Goal: Task Accomplishment & Management: Manage account settings

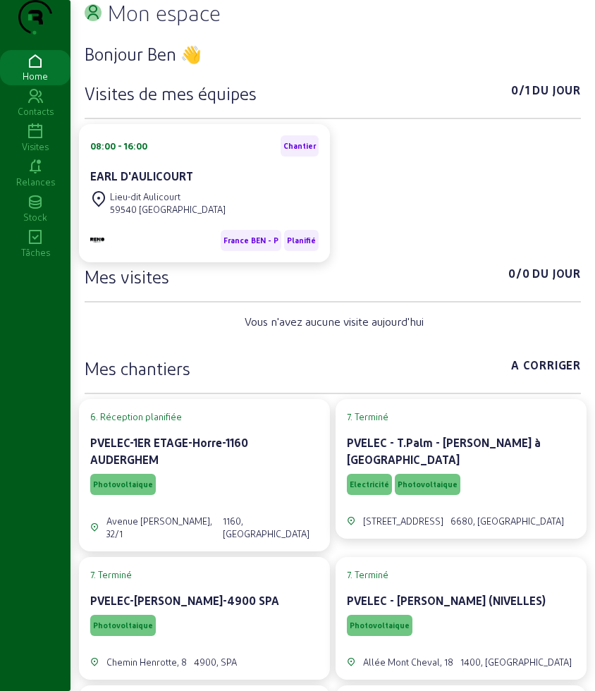
click at [37, 140] on icon at bounding box center [35, 131] width 70 height 17
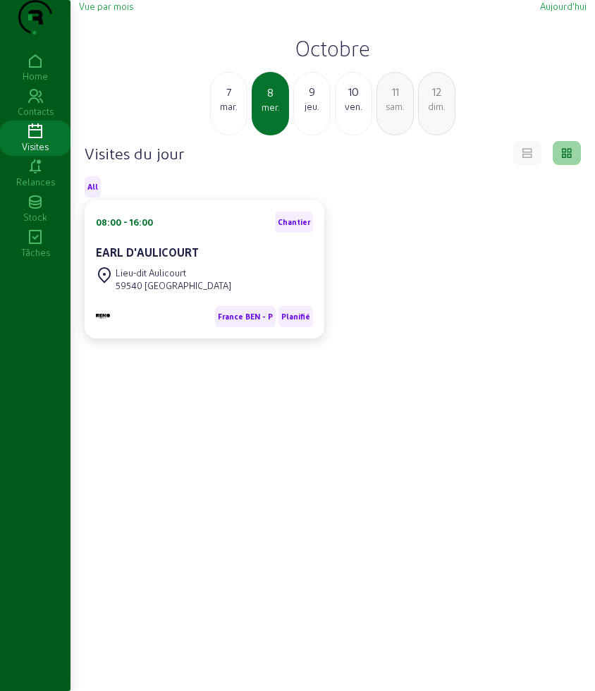
click at [222, 113] on div "mar." at bounding box center [229, 106] width 36 height 13
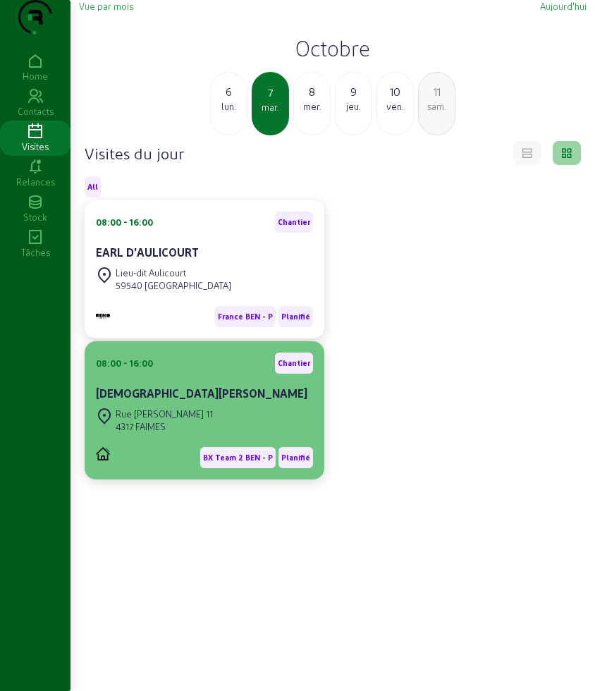
click at [194, 436] on div "[STREET_ADDRESS][PERSON_NAME]" at bounding box center [204, 419] width 217 height 31
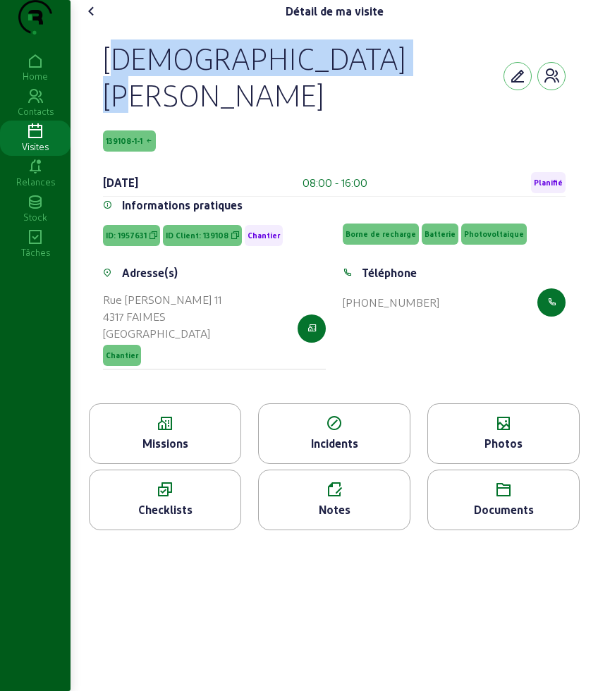
drag, startPoint x: 99, startPoint y: 87, endPoint x: 393, endPoint y: 98, distance: 294.1
click at [393, 98] on div "[DEMOGRAPHIC_DATA][PERSON_NAME] 139108-1-1 [DATE] 08:00 - 16:00 Planifié Inform…" at bounding box center [334, 213] width 496 height 381
copy div "[DEMOGRAPHIC_DATA][PERSON_NAME]"
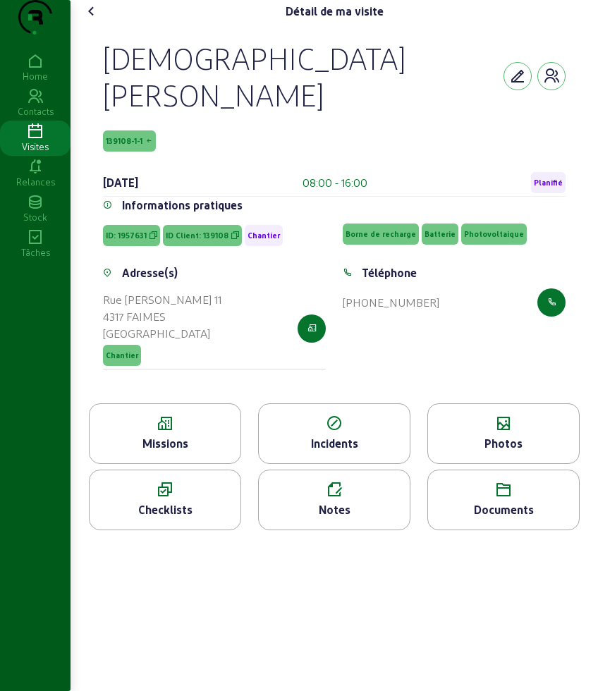
click at [162, 403] on div "Missions" at bounding box center [165, 433] width 152 height 61
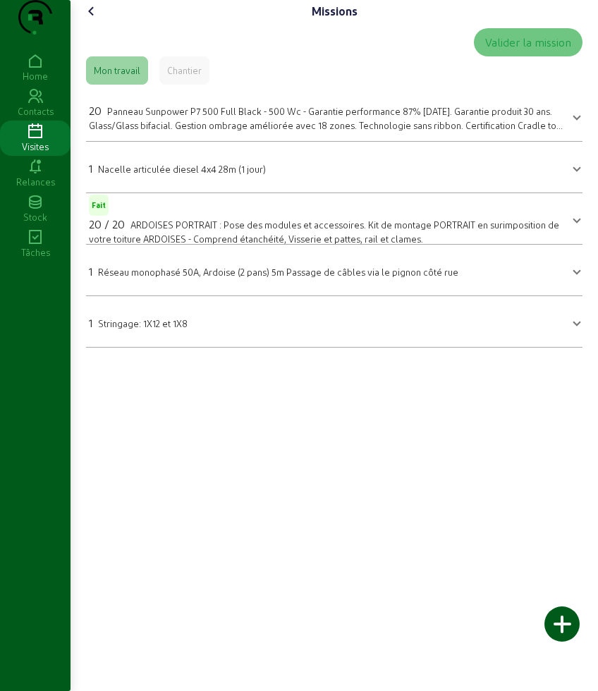
click at [157, 143] on span "Panneau Sunpower P7 500 Full Black - 500 Wc - Garantie performance 87% [DATE]. …" at bounding box center [326, 124] width 474 height 37
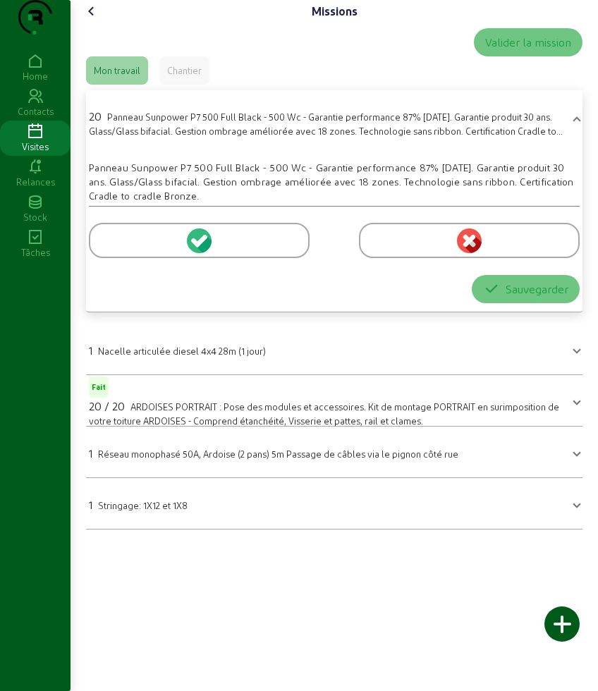
click at [140, 258] on div at bounding box center [199, 240] width 221 height 35
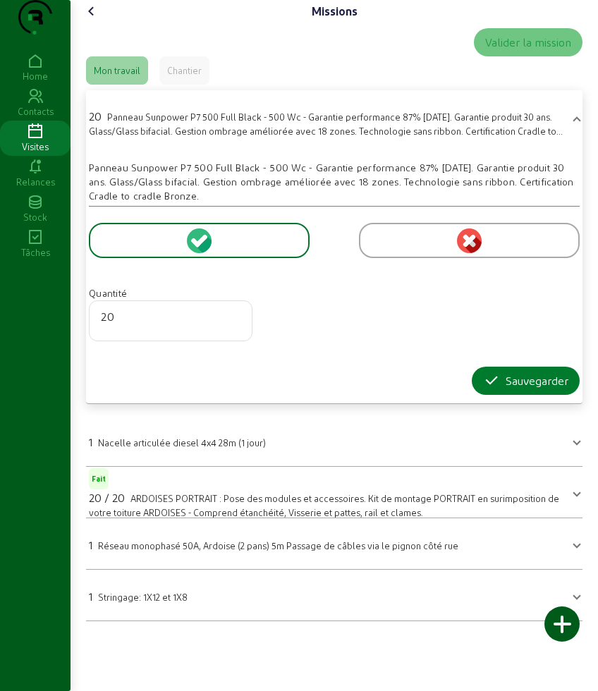
click at [507, 389] on div "Sauvegarder" at bounding box center [525, 380] width 85 height 17
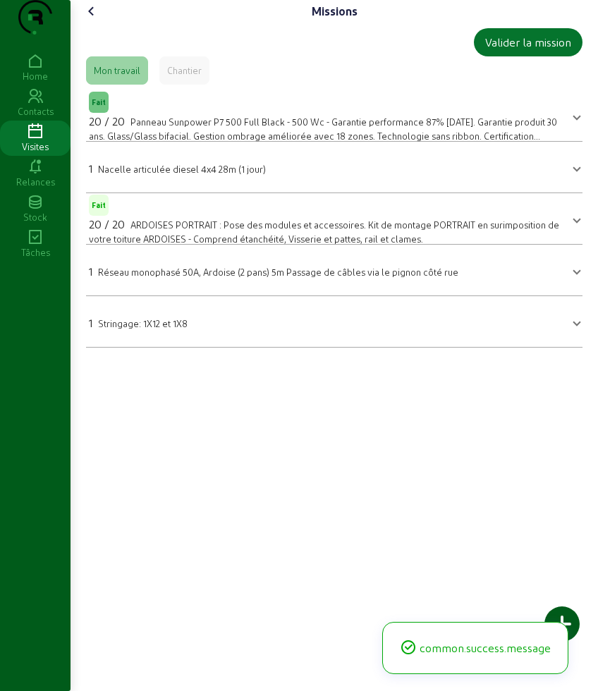
click at [194, 331] on mat-panel-title "1 Stringage: 1X12 et 1X8" at bounding box center [326, 321] width 474 height 20
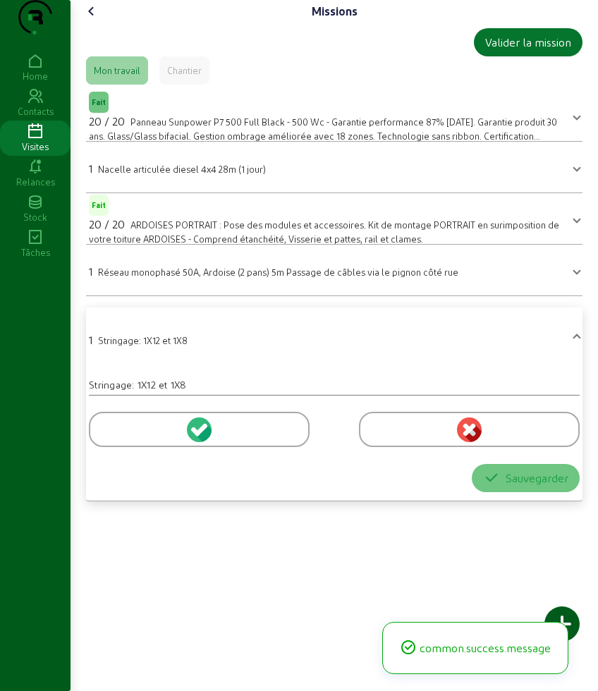
click at [133, 447] on div at bounding box center [199, 429] width 221 height 35
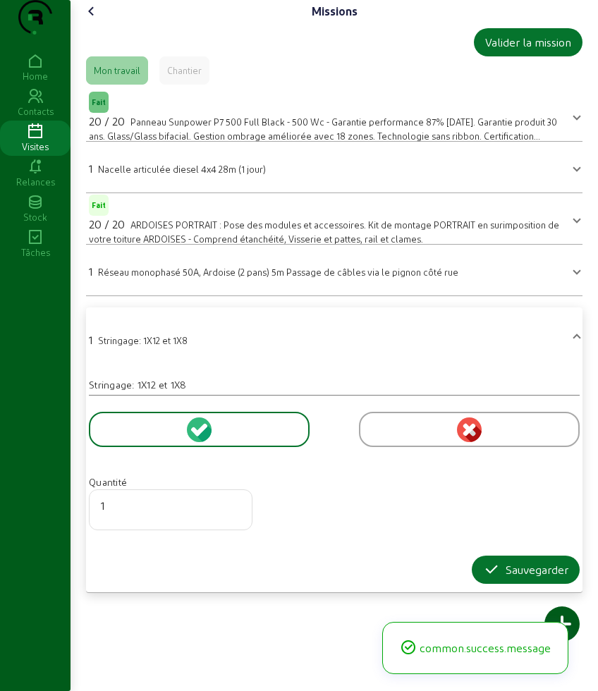
drag, startPoint x: 510, startPoint y: 592, endPoint x: 463, endPoint y: 550, distance: 62.9
click at [509, 578] on div "Sauvegarder" at bounding box center [525, 569] width 85 height 17
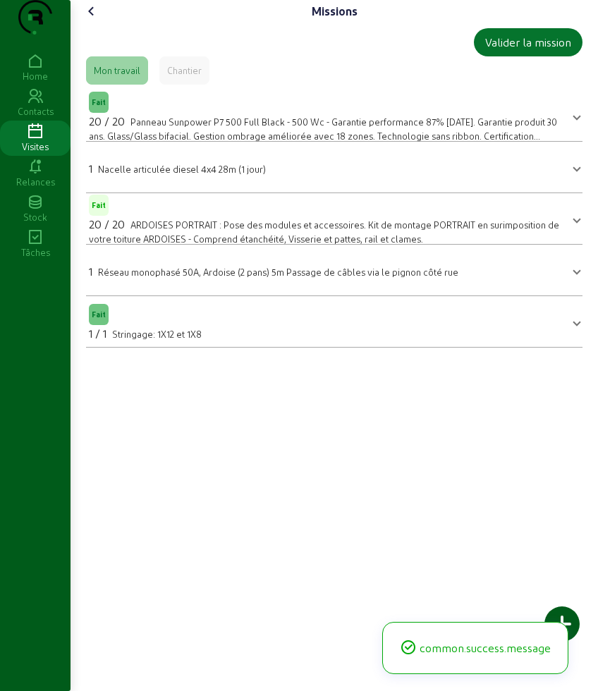
click at [89, 20] on icon at bounding box center [91, 11] width 17 height 17
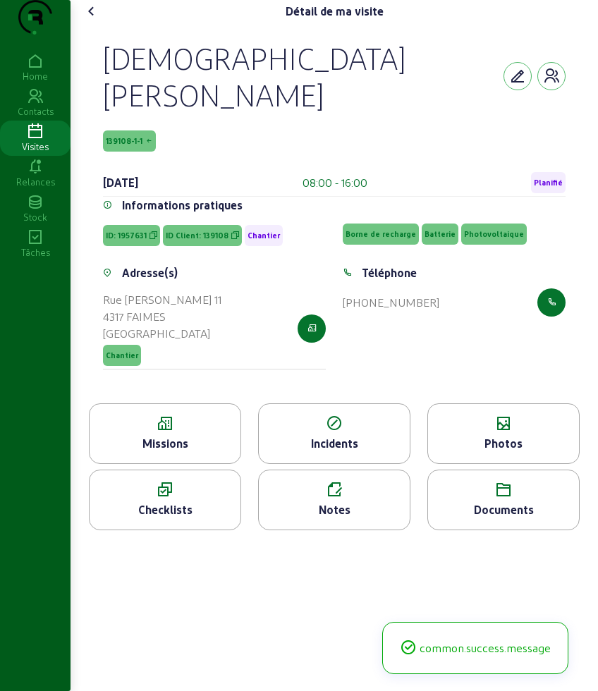
click at [482, 435] on div "Photos" at bounding box center [503, 443] width 151 height 17
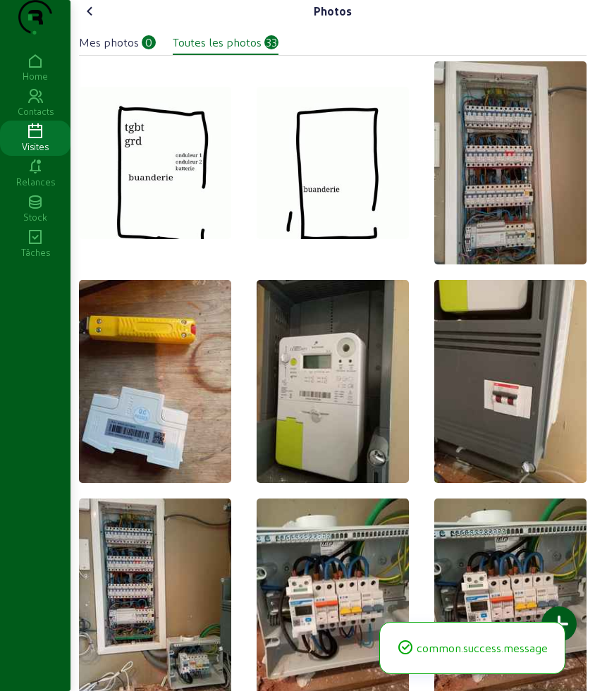
click at [557, 613] on div at bounding box center [558, 623] width 35 height 35
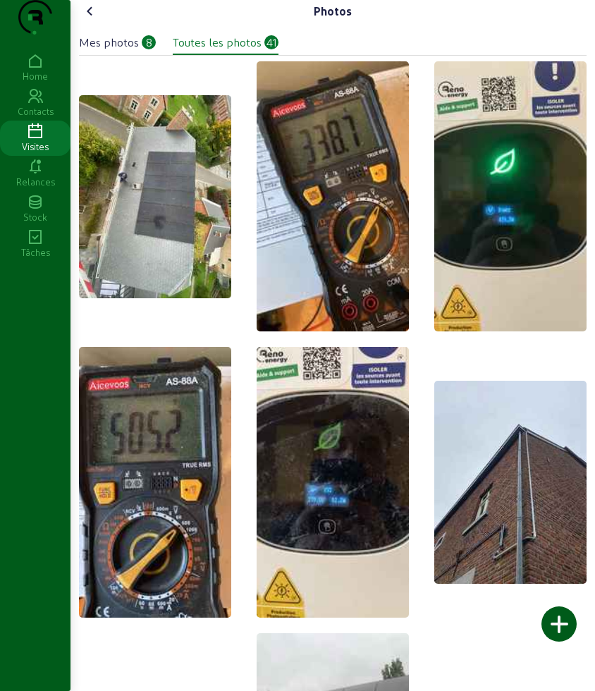
click at [92, 20] on icon at bounding box center [90, 11] width 17 height 17
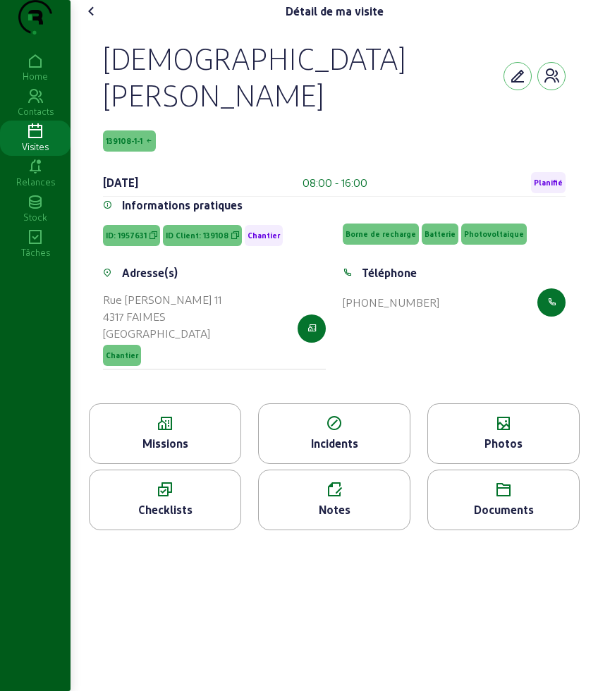
click at [92, 20] on icon at bounding box center [91, 11] width 17 height 17
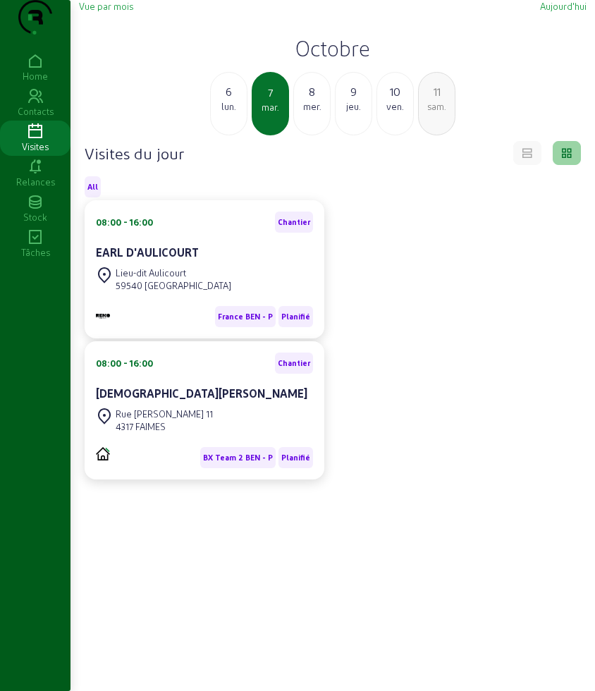
click at [311, 100] on div "8" at bounding box center [312, 91] width 36 height 17
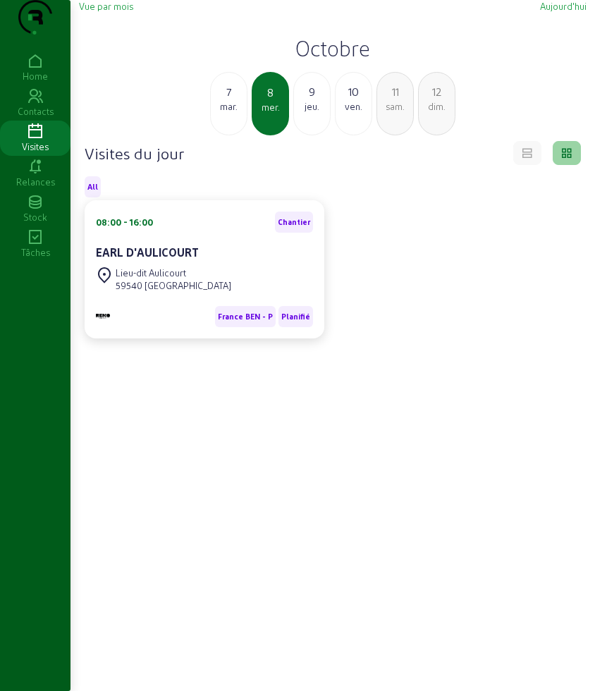
click at [300, 113] on div "jeu." at bounding box center [312, 106] width 36 height 13
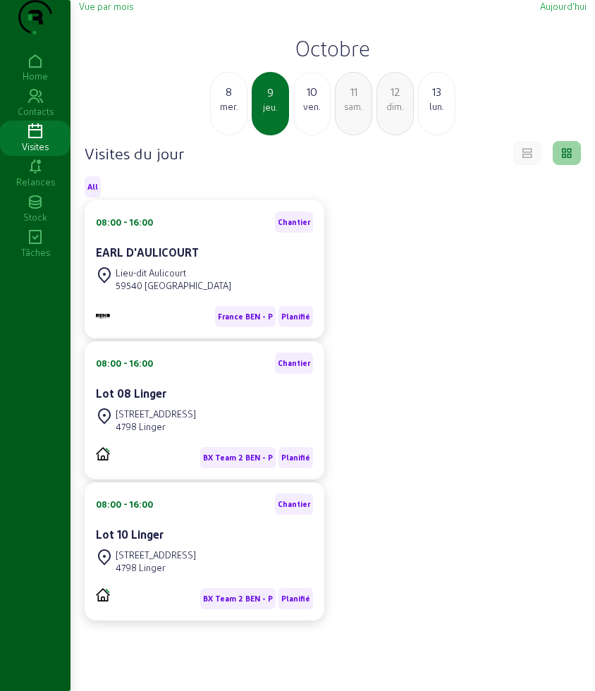
click at [227, 402] on div "Lot 08 Linger" at bounding box center [204, 393] width 217 height 17
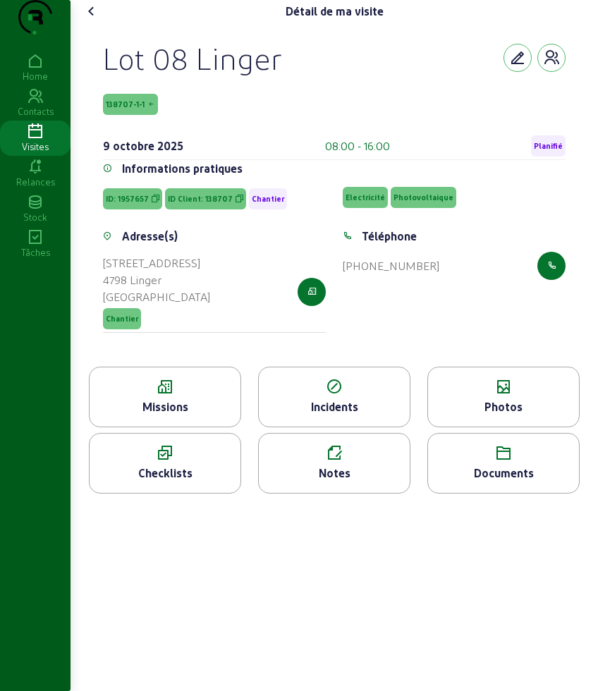
drag, startPoint x: 94, startPoint y: 77, endPoint x: 474, endPoint y: 323, distance: 452.5
click at [474, 323] on div "Lot 08 Linger 138707-1-1 [DATE] 08:00 - 16:00 Planifié Informations pratiques I…" at bounding box center [334, 195] width 496 height 344
click at [474, 323] on div "Téléphone [PHONE_NUMBER]" at bounding box center [454, 289] width 240 height 122
click at [119, 76] on div "Lot 08 Linger" at bounding box center [192, 57] width 179 height 37
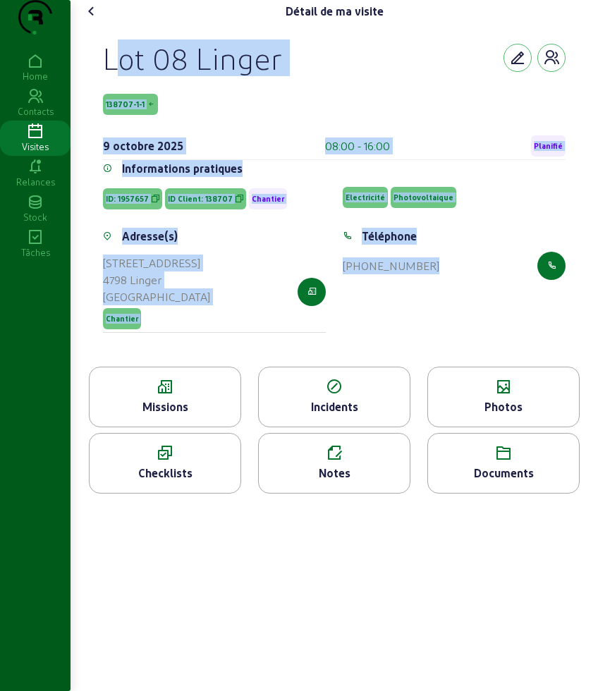
drag, startPoint x: 100, startPoint y: 78, endPoint x: 548, endPoint y: 318, distance: 508.2
click at [548, 318] on div "Lot 08 Linger 138707-1-1 [DATE] 08:00 - 16:00 Planifié Informations pratiques I…" at bounding box center [334, 195] width 496 height 344
copy cam-empty "Lot 08 Linger 138707-1-1 [DATE] 08:00 - 16:00 Planifié Informations pratiques I…"
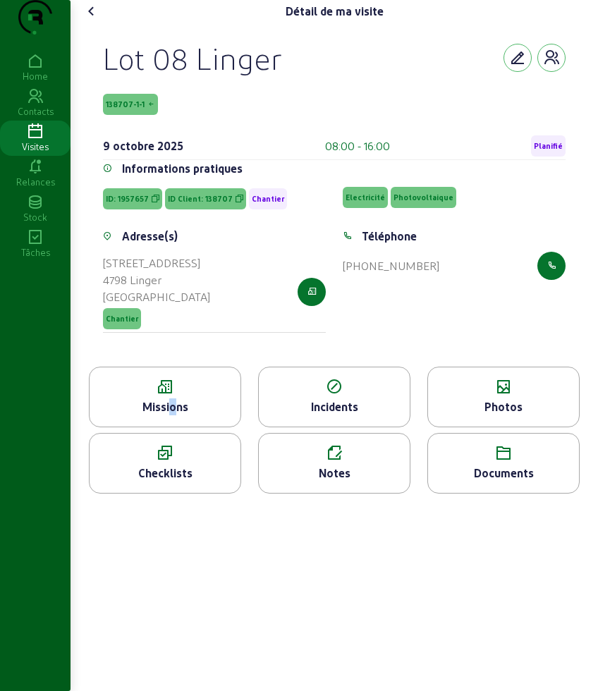
click at [166, 427] on div "Missions" at bounding box center [165, 396] width 152 height 61
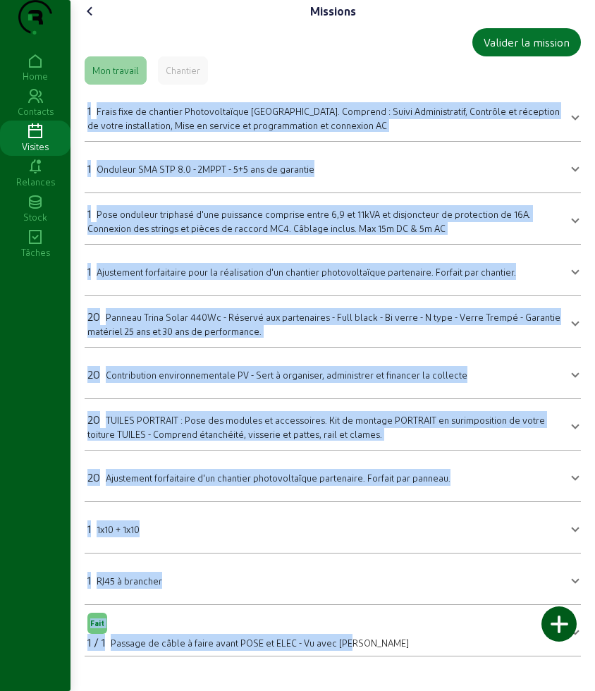
scroll to position [5, 0]
drag, startPoint x: 91, startPoint y: 131, endPoint x: 387, endPoint y: 667, distance: 612.5
click at [387, 656] on mat-accordion "1 Frais fixe de chantier Photovoltaïque [GEOGRAPHIC_DATA]. Comprend : Suivi Adm…" at bounding box center [333, 373] width 496 height 566
drag, startPoint x: 97, startPoint y: 25, endPoint x: 97, endPoint y: 32, distance: 7.1
click at [97, 20] on icon at bounding box center [90, 11] width 17 height 17
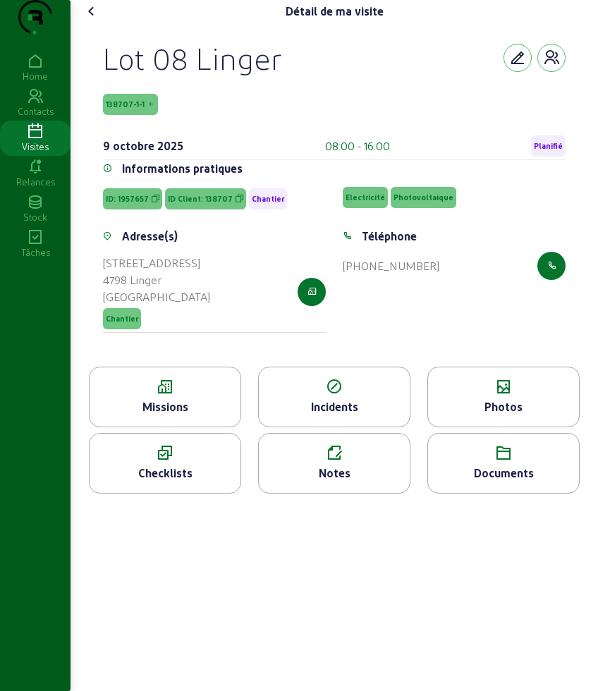
click at [511, 415] on div "Photos" at bounding box center [503, 406] width 151 height 17
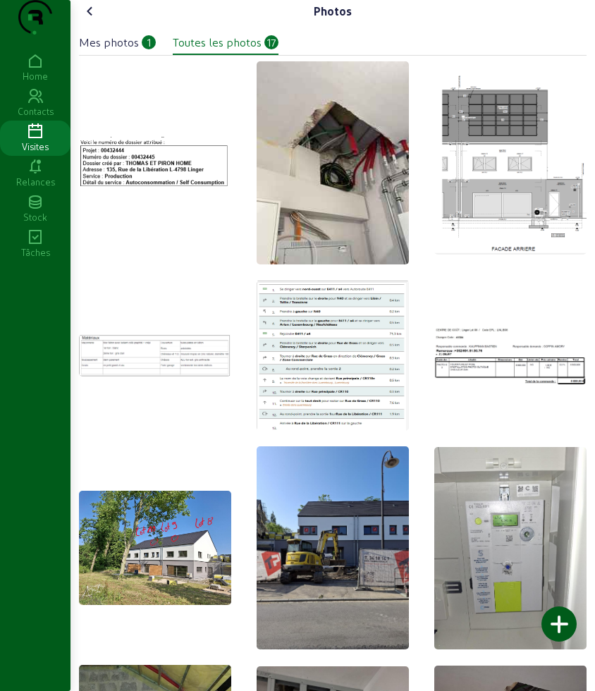
click at [100, 27] on div "Photos Mes photos 1 Toutes les photos 17" at bounding box center [332, 658] width 524 height 1316
click at [99, 20] on icon at bounding box center [90, 11] width 17 height 17
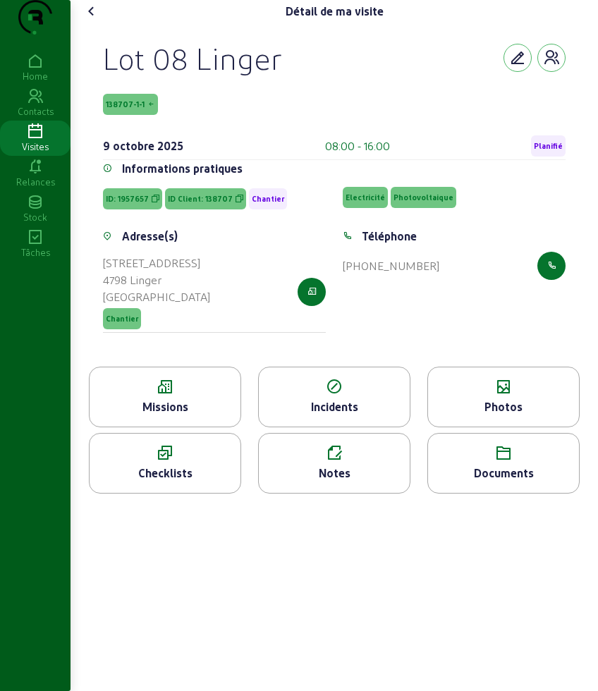
click at [489, 462] on icon at bounding box center [503, 453] width 151 height 17
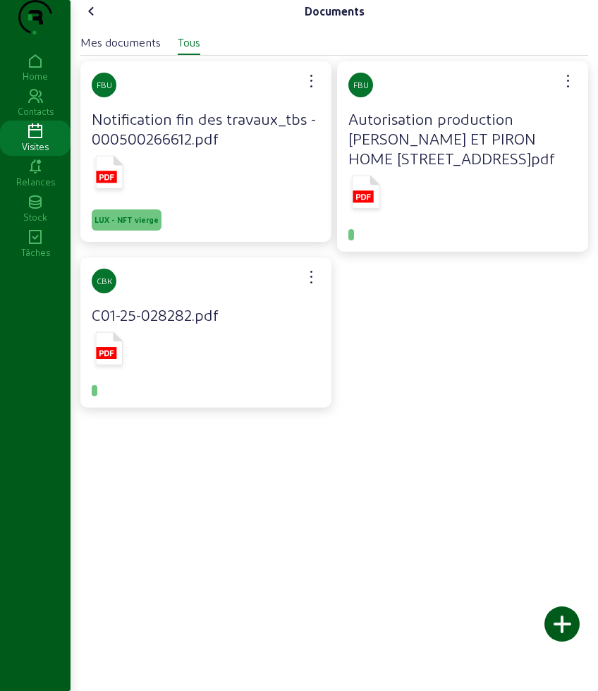
click at [87, 20] on icon at bounding box center [91, 11] width 17 height 17
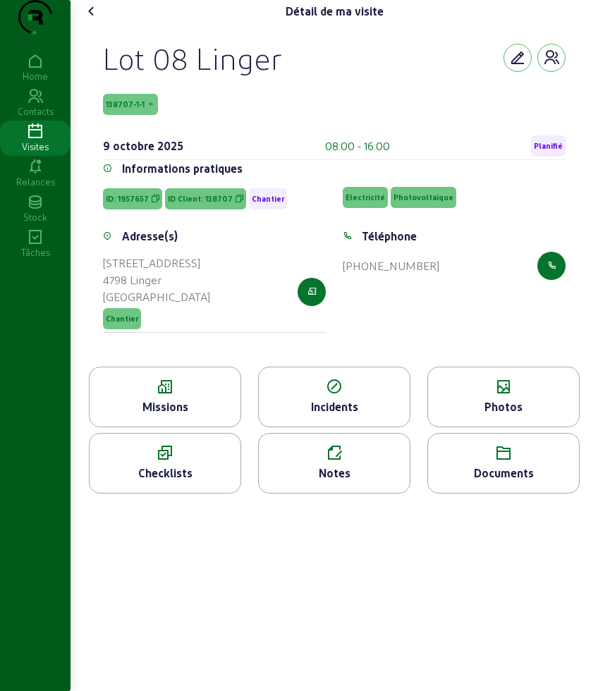
click at [87, 20] on icon at bounding box center [91, 11] width 17 height 17
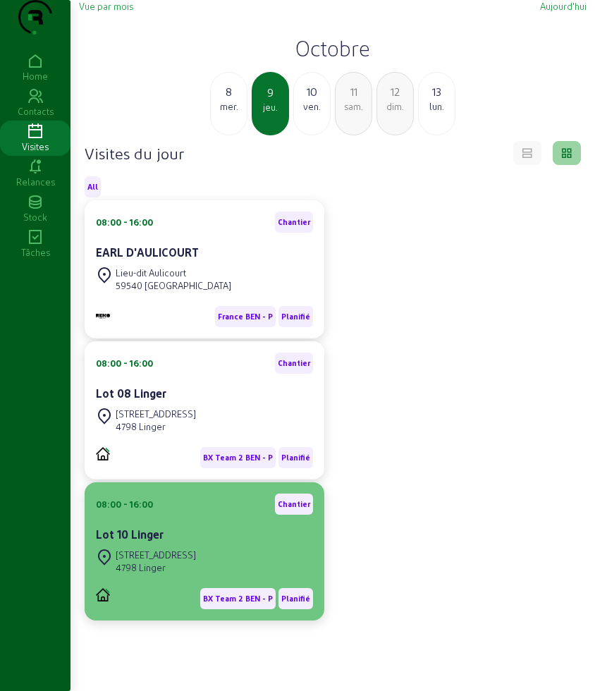
click at [194, 561] on div "[STREET_ADDRESS]" at bounding box center [156, 554] width 80 height 13
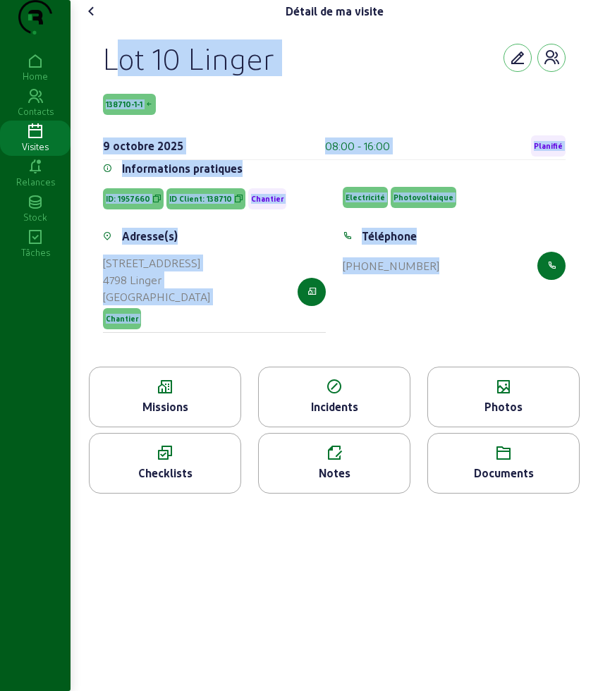
drag, startPoint x: 101, startPoint y: 83, endPoint x: 493, endPoint y: 358, distance: 479.2
click at [493, 358] on div "Lot 10 Linger 138710-1-1 [DATE] 08:00 - 16:00 Planifié Informations pratiques I…" at bounding box center [334, 195] width 496 height 344
copy cam-empty "Lot 10 Linger 138710-1-1 [DATE] 08:00 - 16:00 Planifié Informations pratiques I…"
click at [142, 427] on div "Missions" at bounding box center [165, 396] width 152 height 61
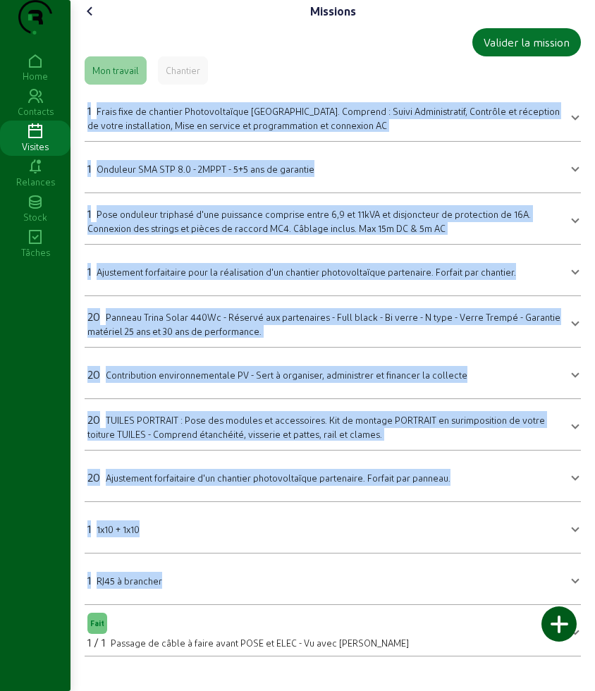
scroll to position [5, 0]
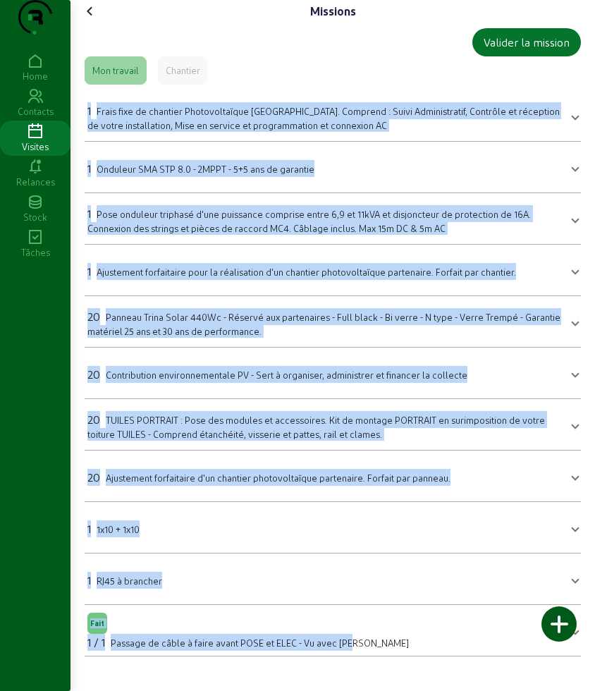
drag, startPoint x: 362, startPoint y: 500, endPoint x: 439, endPoint y: 690, distance: 205.2
click at [439, 667] on div "Missions Valider la mission Mon travail Chantier 1 Frais fixe de chantier Photo…" at bounding box center [332, 333] width 524 height 667
copy mat-accordion "5 Lorem ipsu do sitametc Adipiscingelit Seddoeiusm. Temporin : Utlab Etdolorema…"
click at [82, 23] on cam-font-icon at bounding box center [90, 11] width 23 height 23
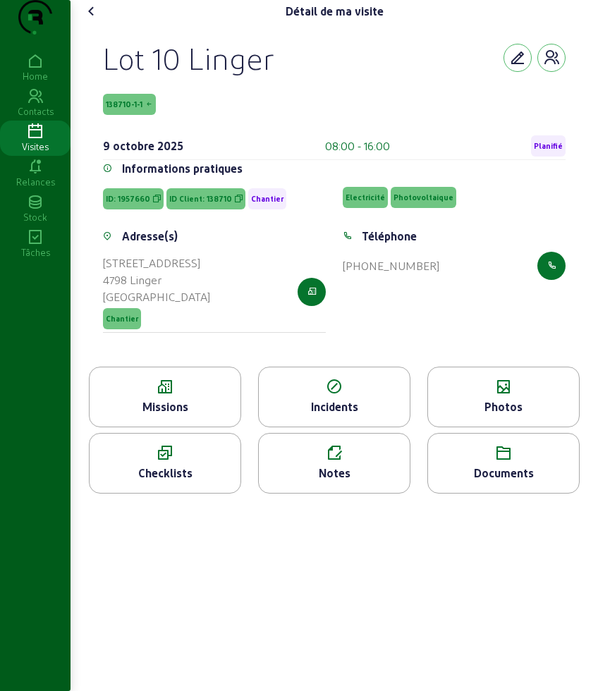
click at [460, 366] on div "Lot 10 Linger 138710-1-1 [DATE] 08:00 - 16:00 Planifié Informations pratiques I…" at bounding box center [334, 195] width 496 height 344
click at [450, 402] on div "Photos" at bounding box center [503, 396] width 152 height 61
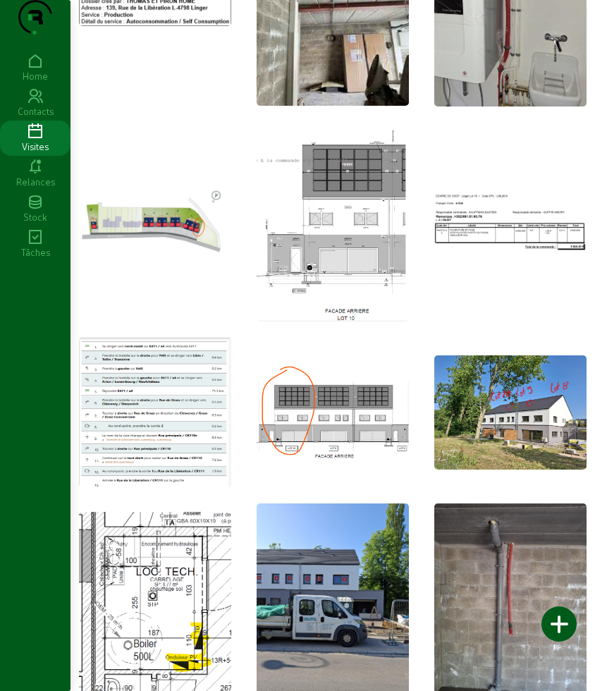
scroll to position [264, 0]
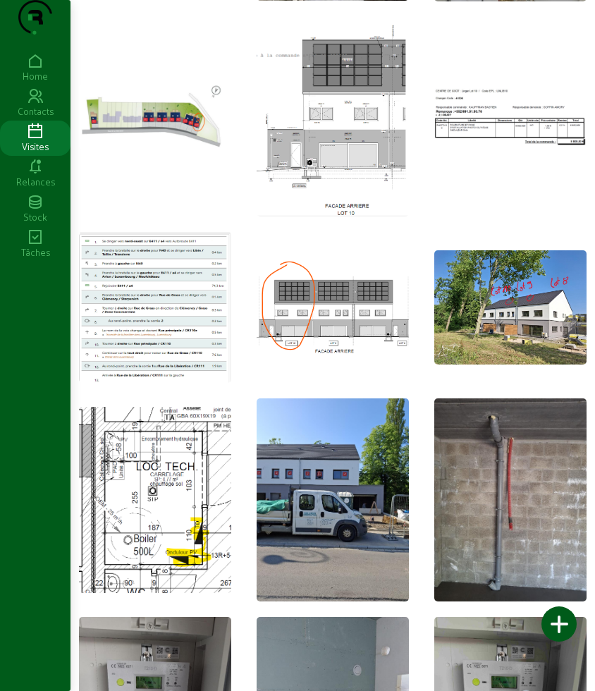
drag, startPoint x: 488, startPoint y: 265, endPoint x: 477, endPoint y: 282, distance: 20.3
click at [477, 282] on div at bounding box center [332, 310] width 507 height 1027
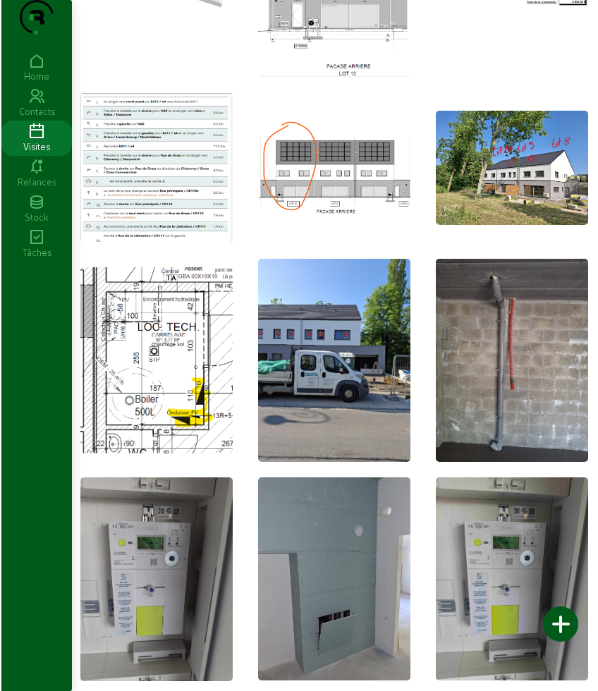
scroll to position [0, 0]
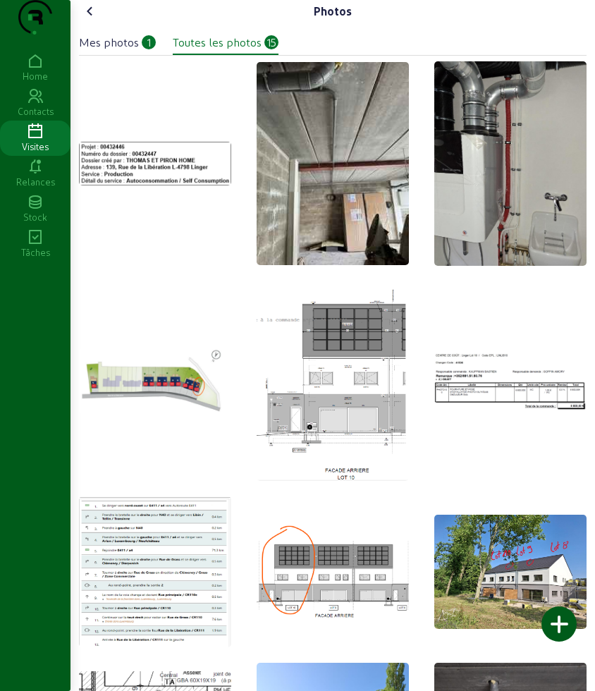
click at [92, 20] on icon at bounding box center [90, 11] width 17 height 17
